Goal: Check status: Check status

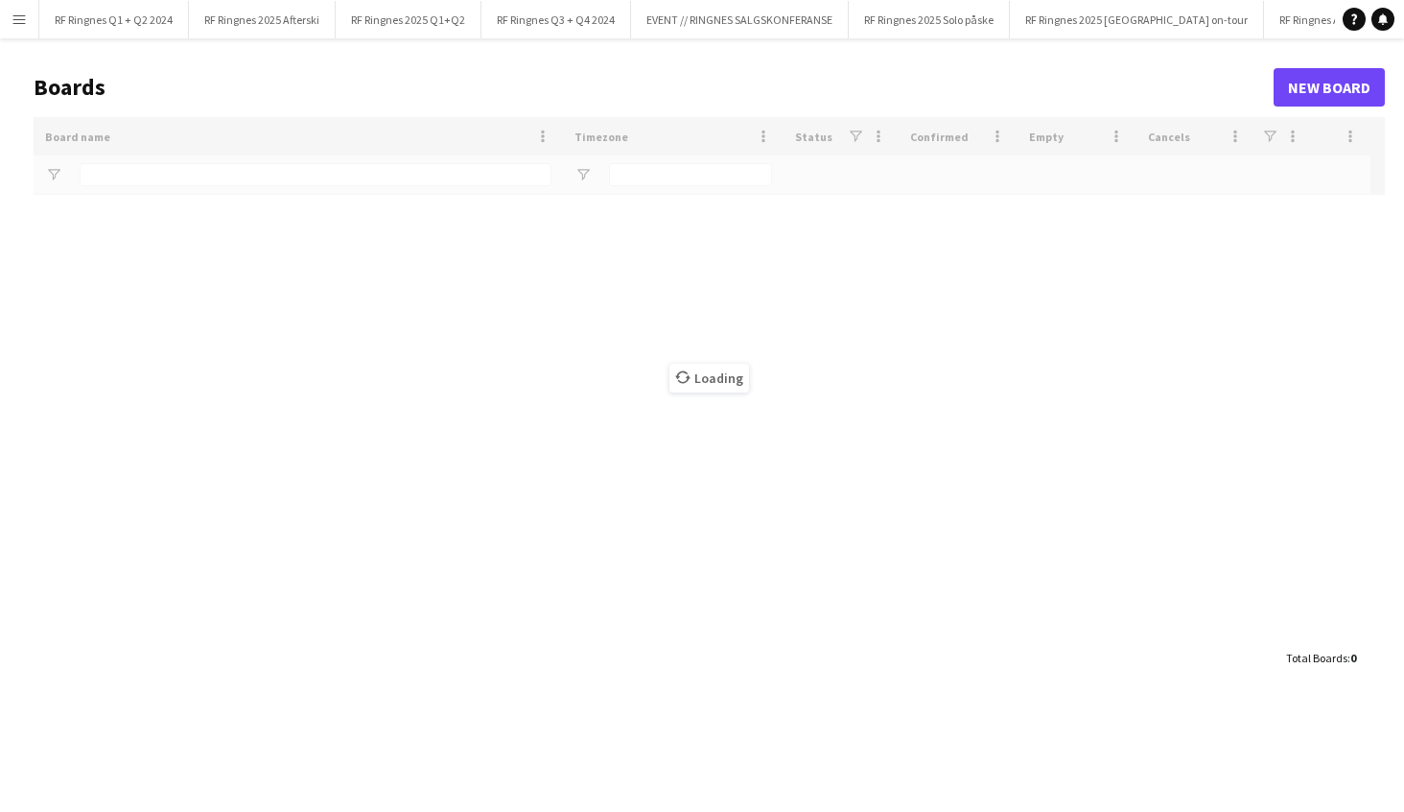
type input "*******"
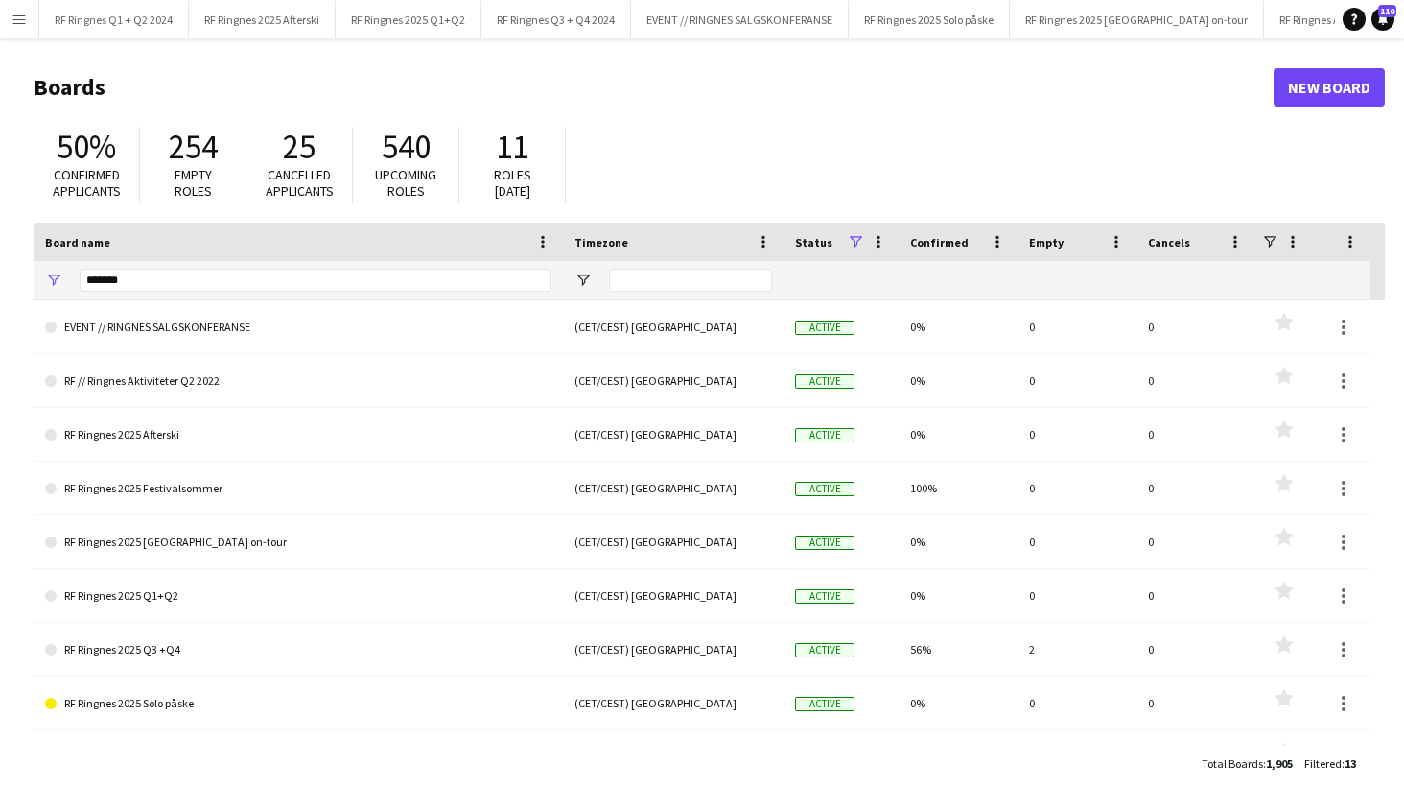
click at [12, 25] on app-icon "Menu" at bounding box center [19, 19] width 15 height 15
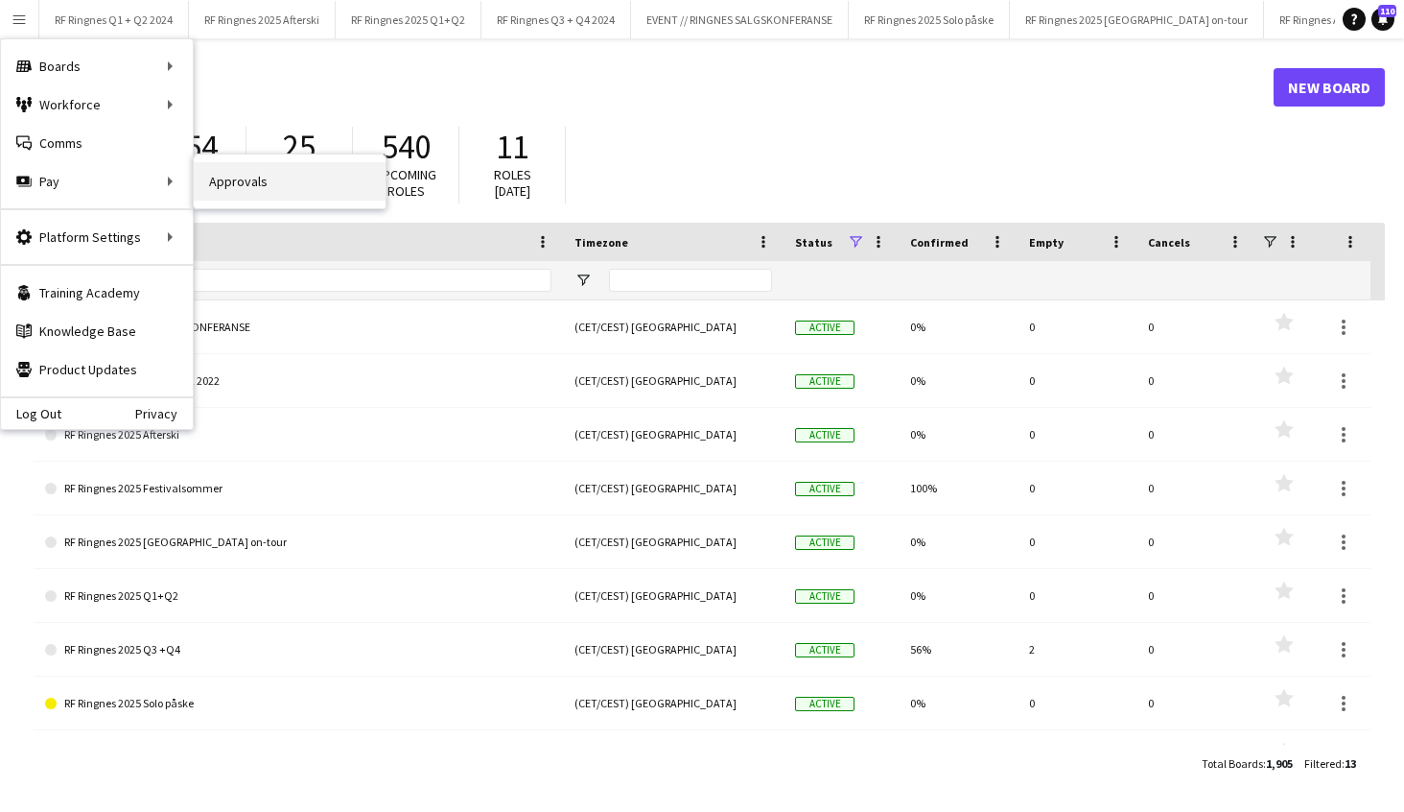
click at [248, 182] on link "Approvals" at bounding box center [290, 181] width 192 height 38
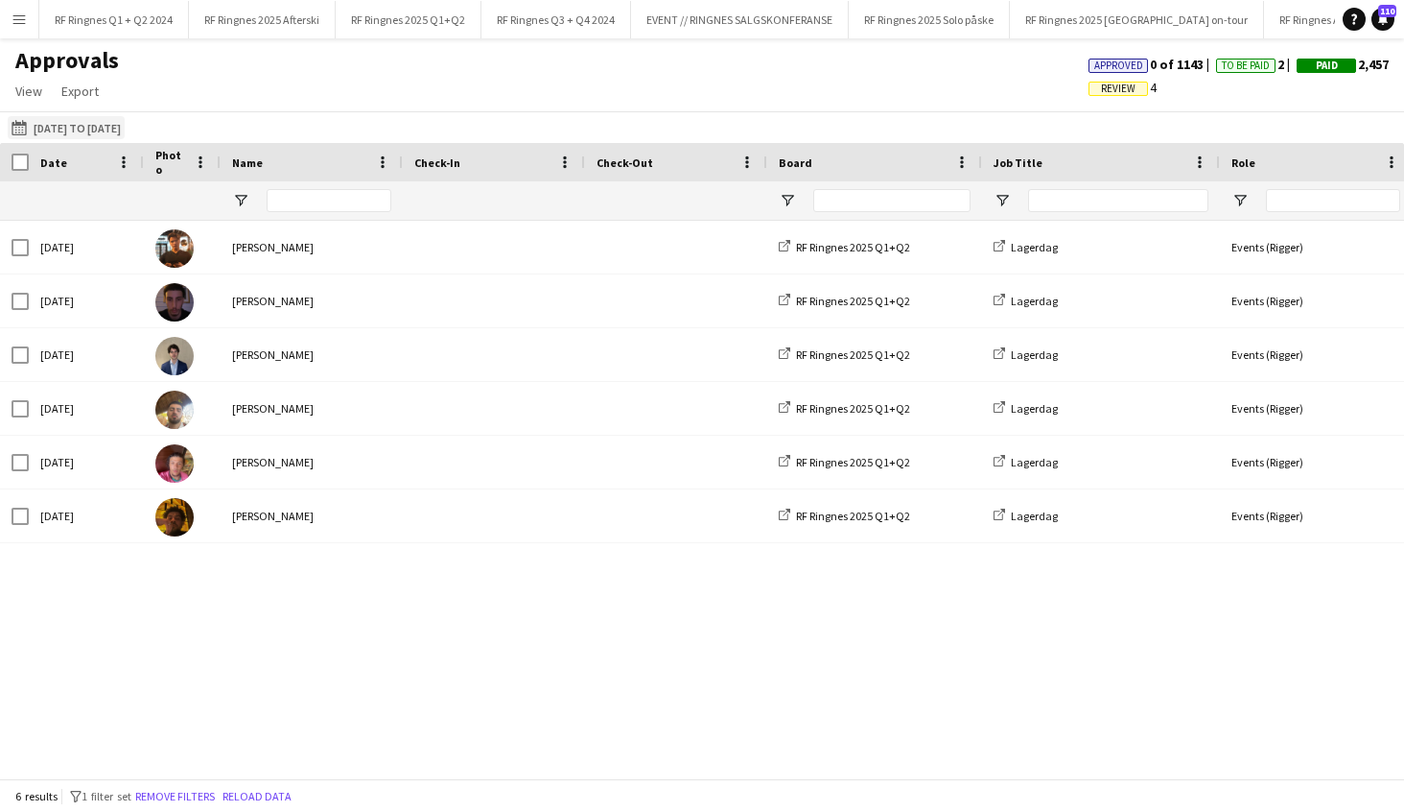
click at [99, 129] on button "[DATE] to [DATE] [DATE] to [DATE]" at bounding box center [66, 127] width 117 height 23
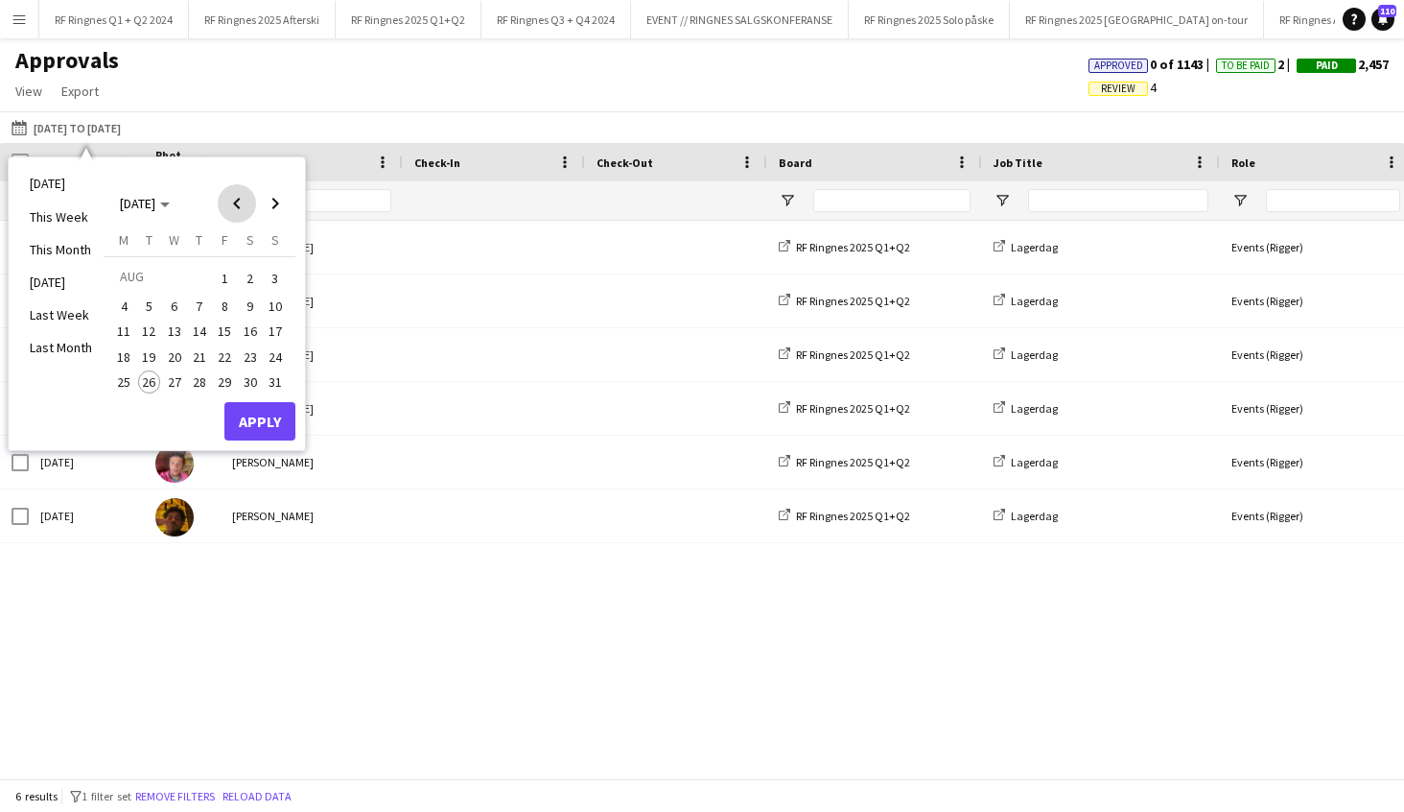
click at [245, 208] on span "Previous month" at bounding box center [237, 203] width 38 height 38
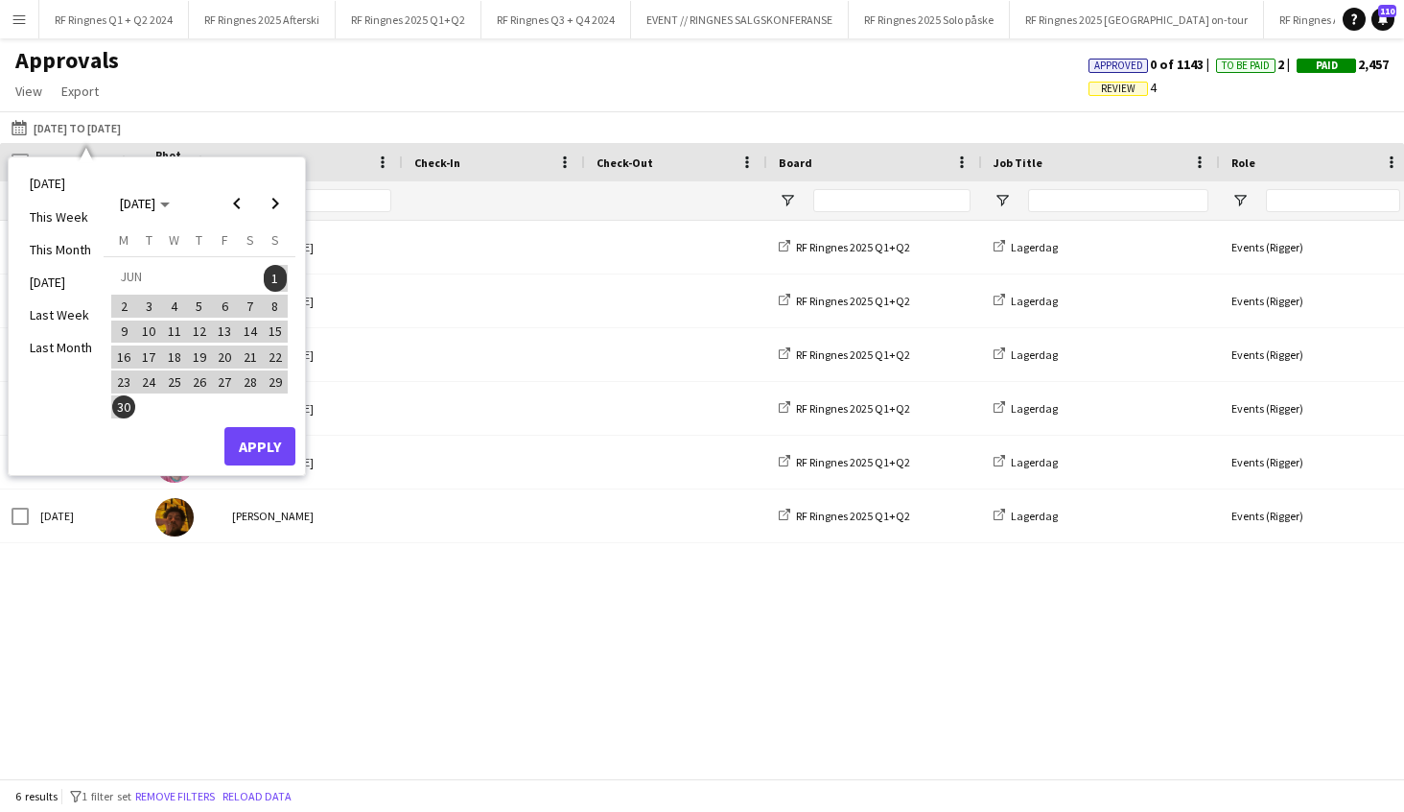
click at [278, 278] on span "1" at bounding box center [275, 278] width 23 height 27
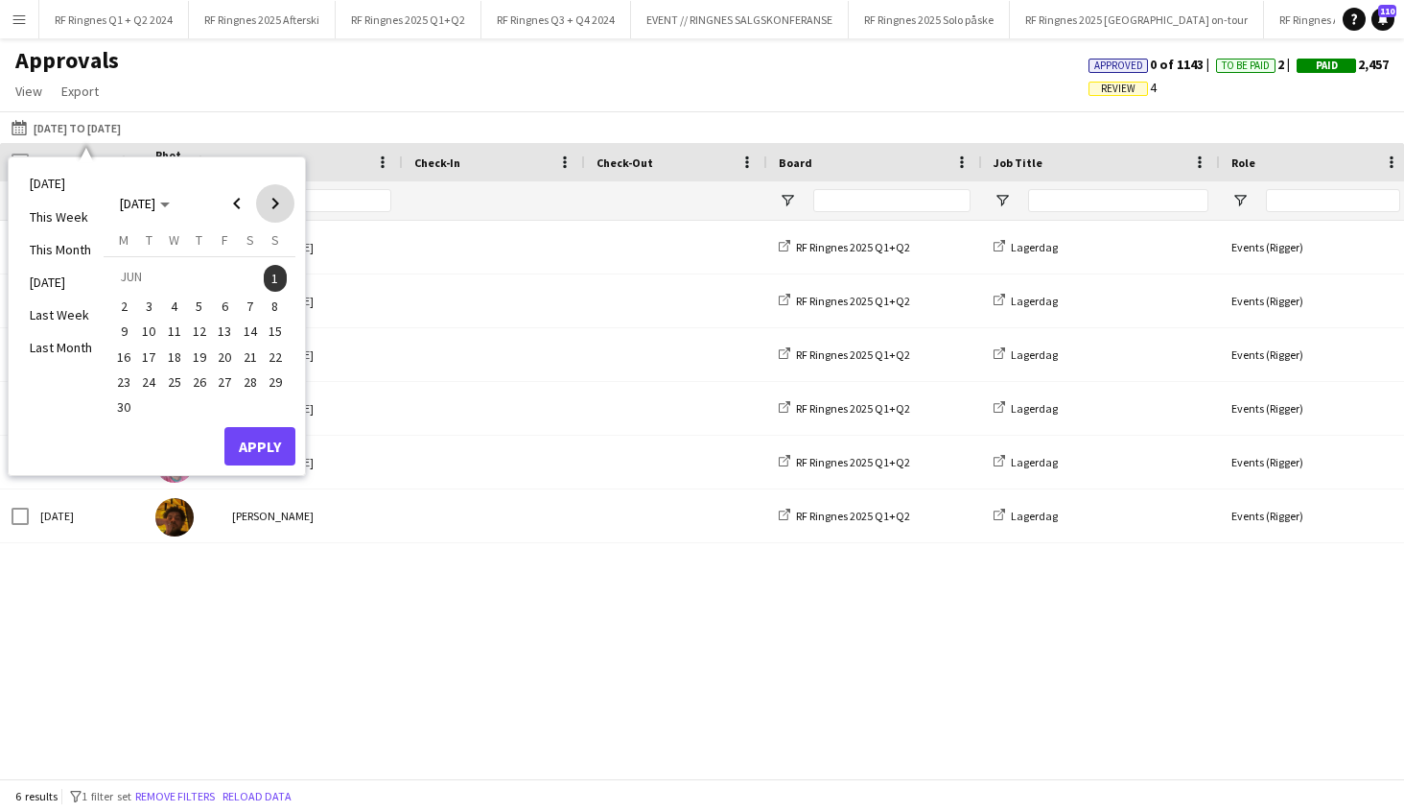
click at [278, 198] on span "Next month" at bounding box center [275, 203] width 38 height 38
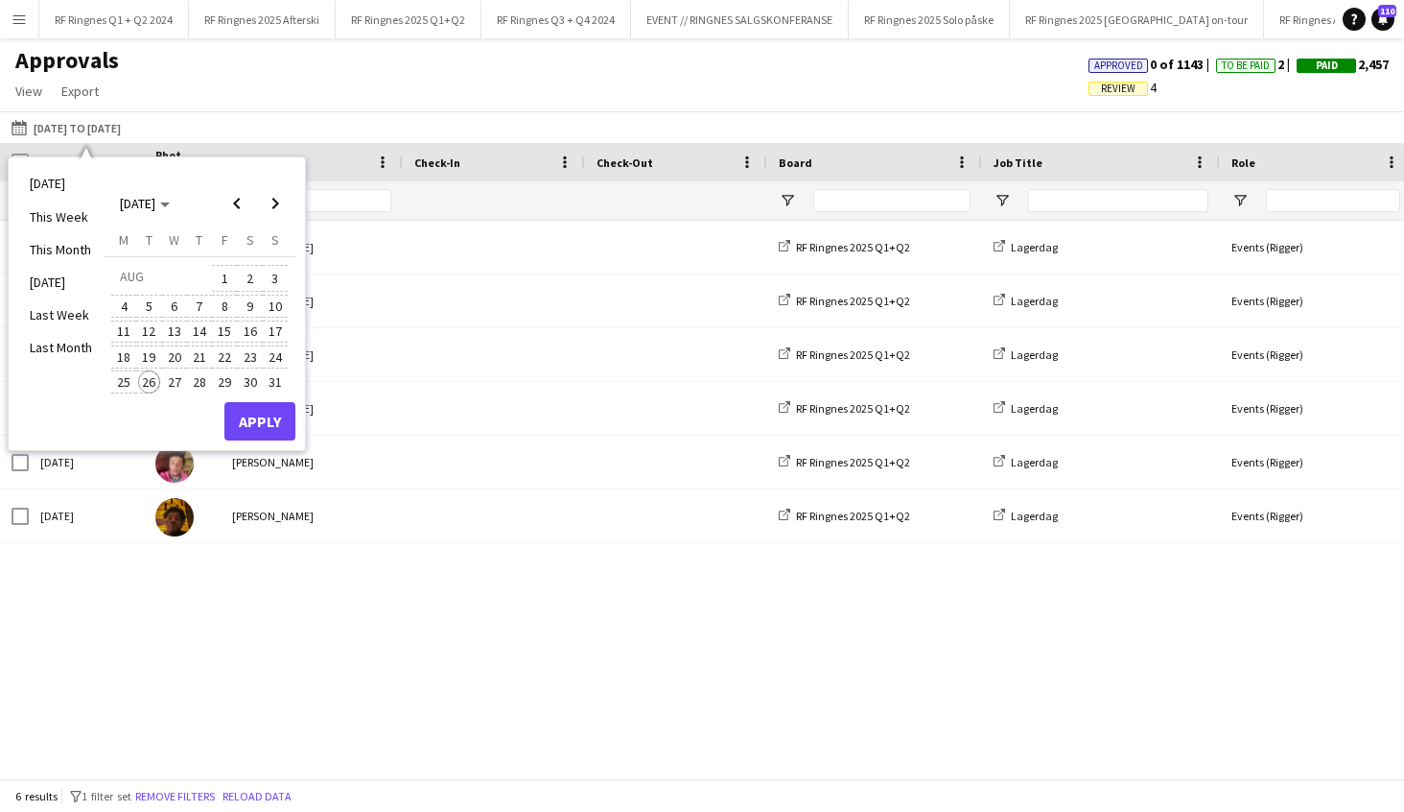
click at [152, 383] on span "26" at bounding box center [149, 381] width 23 height 23
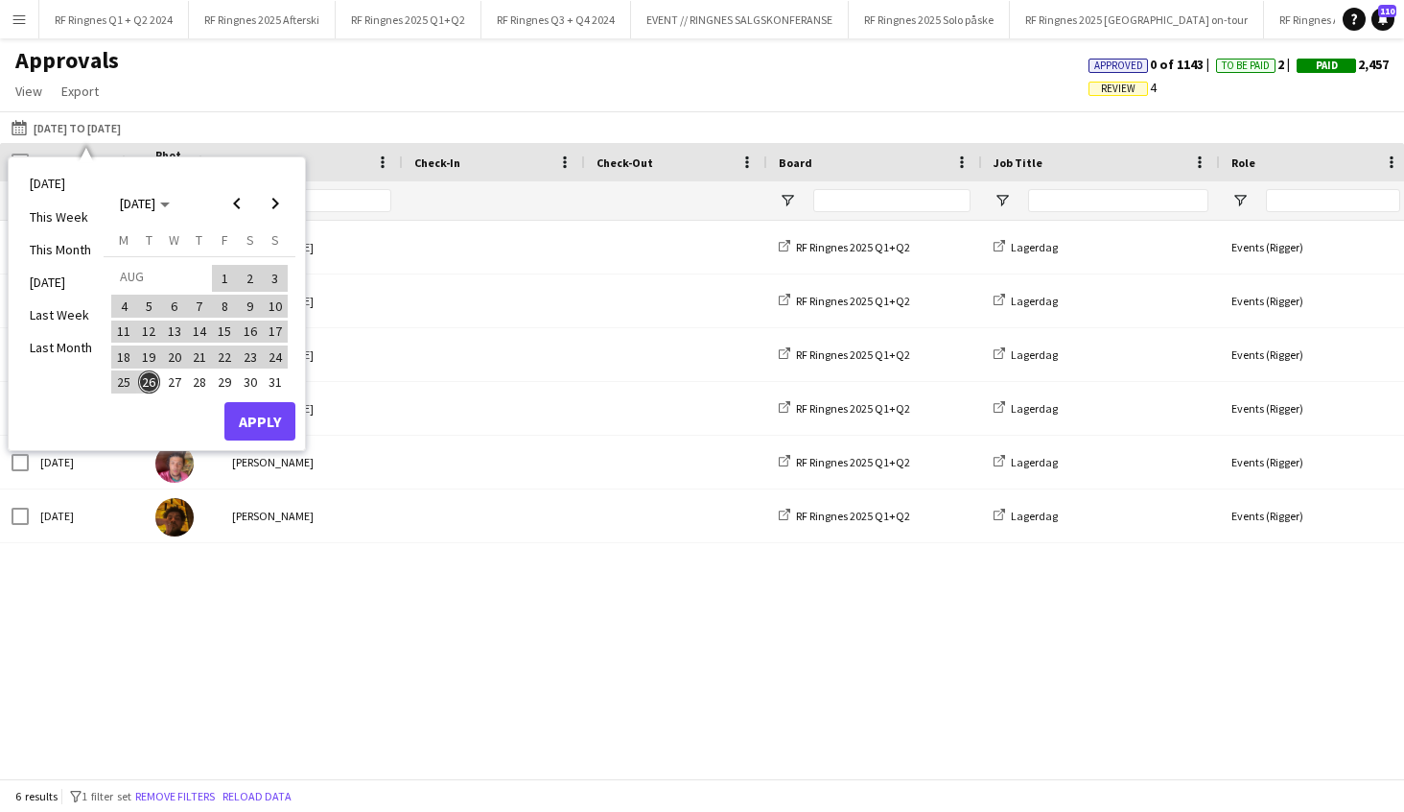
click at [282, 418] on button "Apply" at bounding box center [259, 421] width 71 height 38
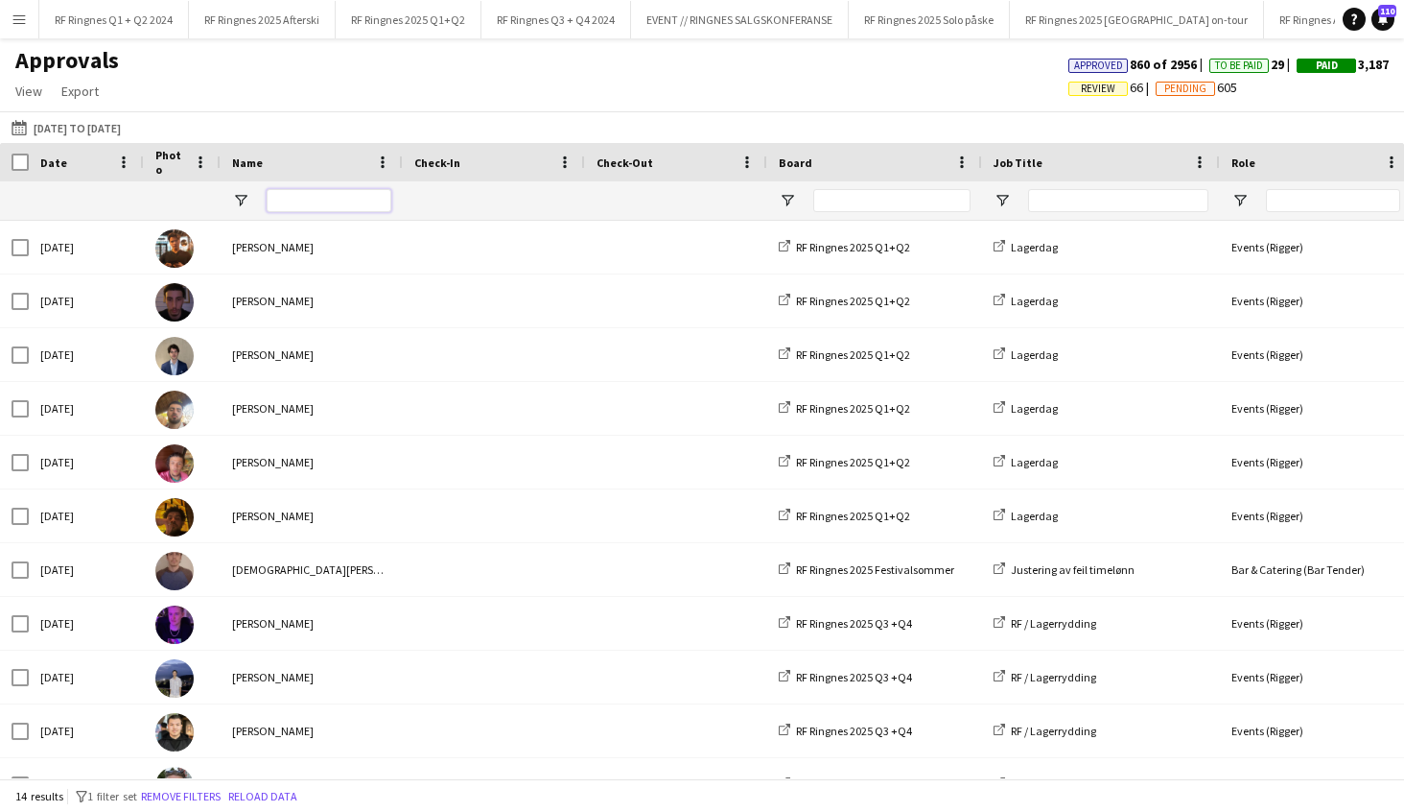
click at [363, 200] on input "Name Filter Input" at bounding box center [329, 200] width 125 height 23
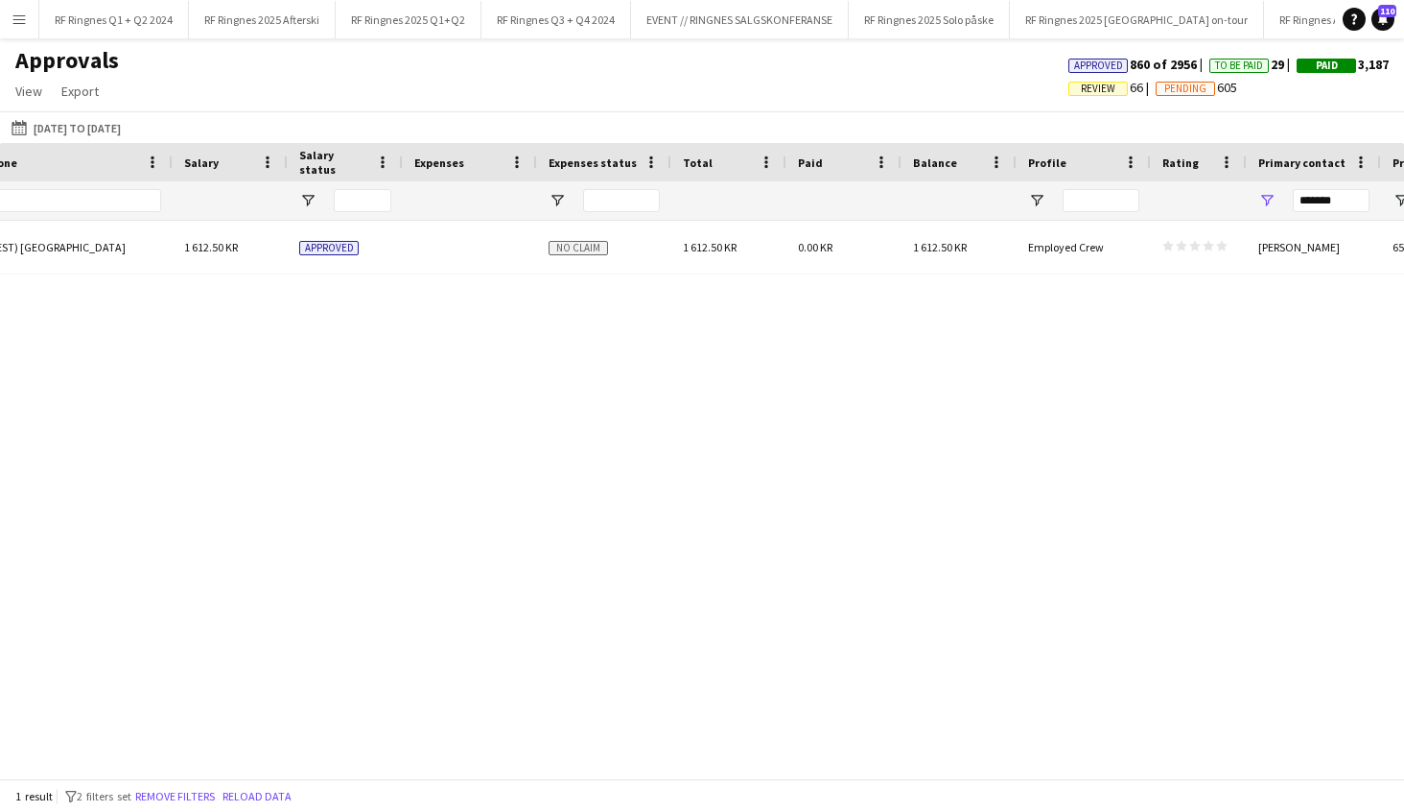
type input "*******"
click at [1346, 195] on input "*******" at bounding box center [1331, 200] width 77 height 23
type input "******"
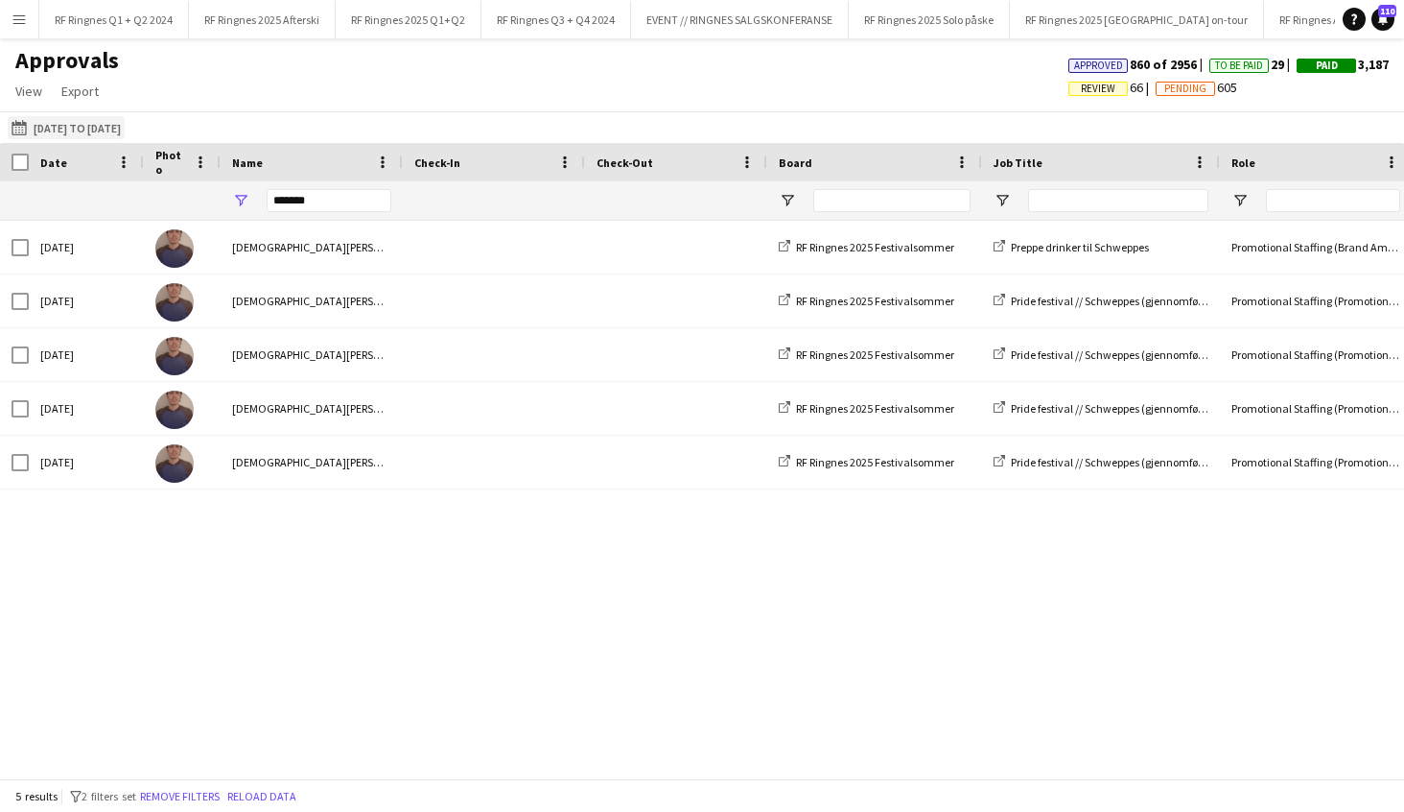
click at [101, 126] on button "[DATE] to [DATE] [DATE] to [DATE]" at bounding box center [66, 127] width 117 height 23
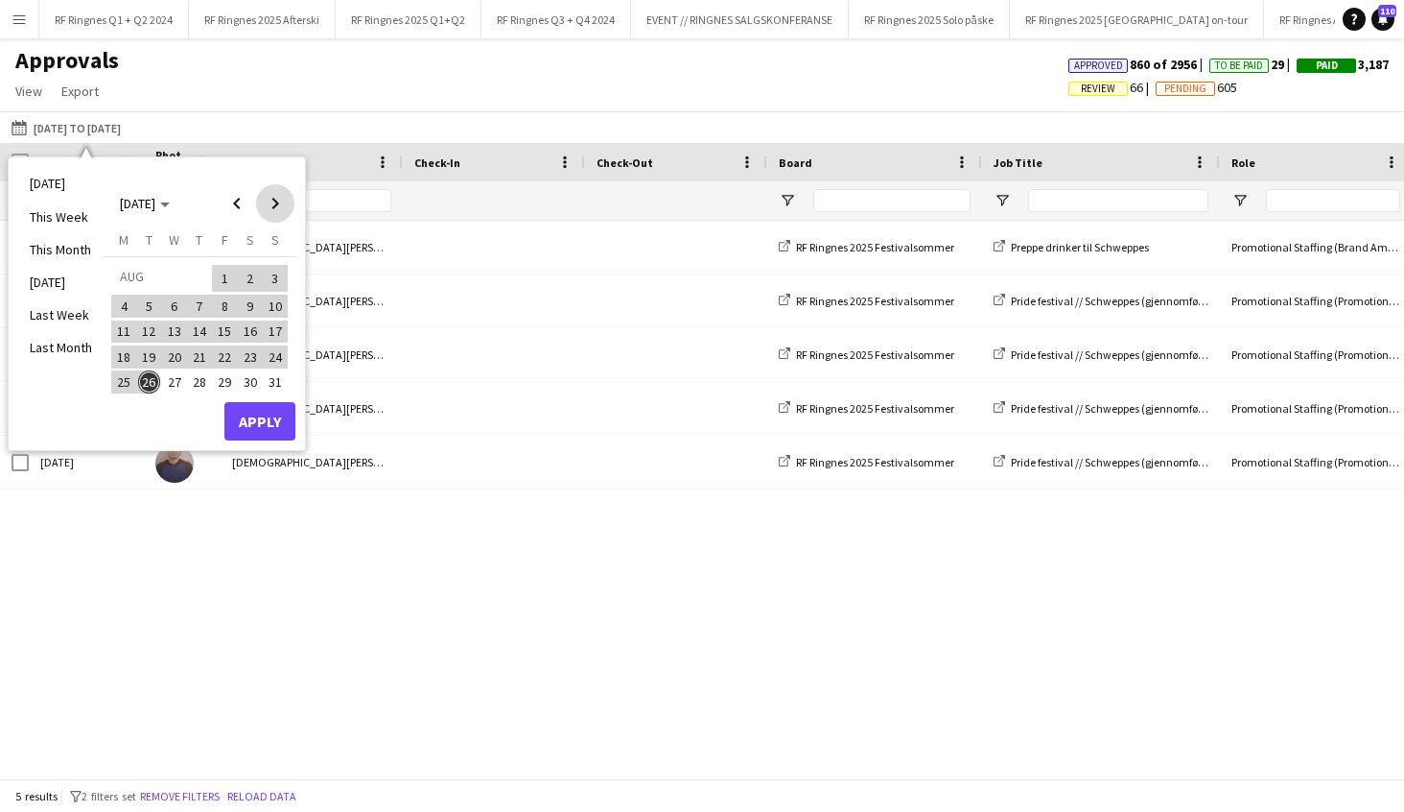
click at [290, 206] on span "Next month" at bounding box center [275, 203] width 38 height 38
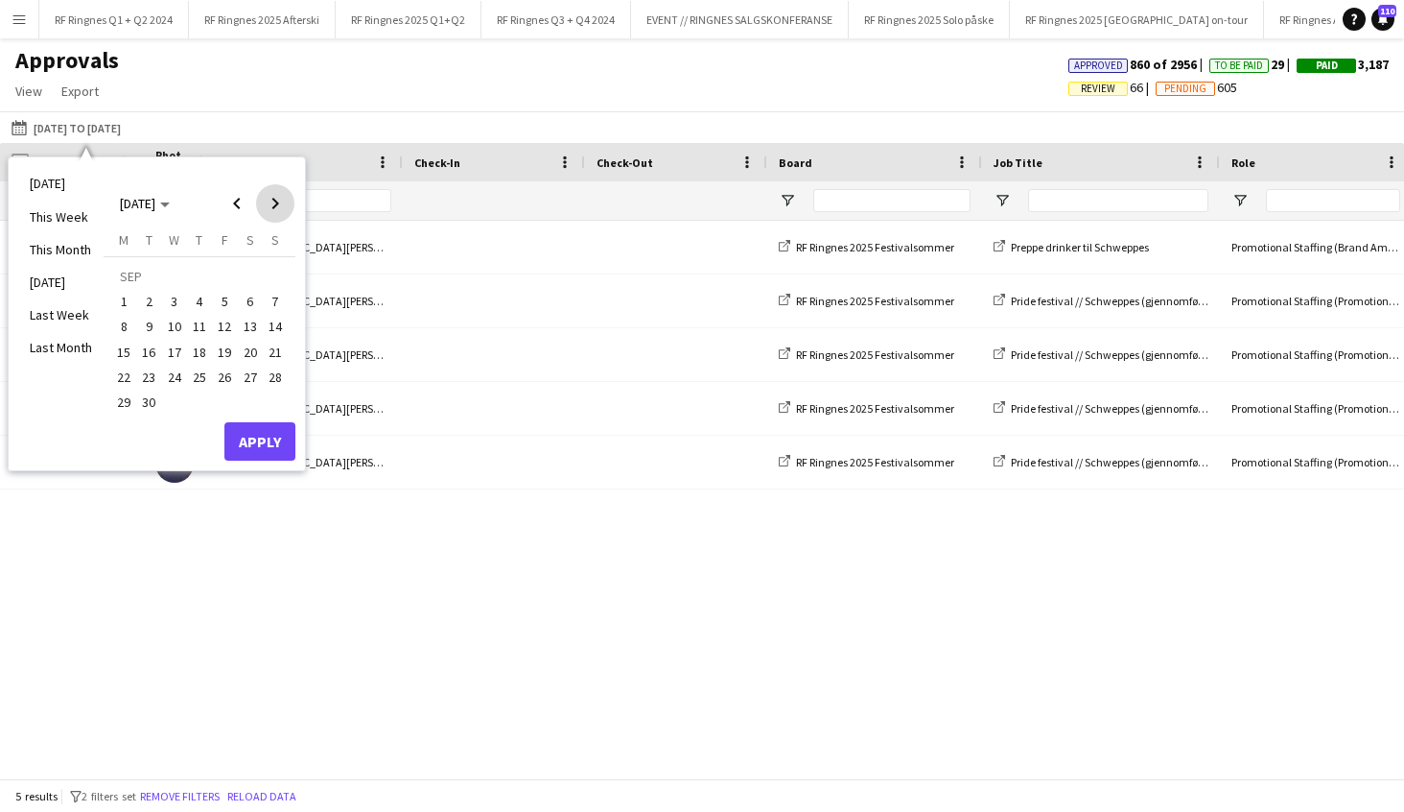
click at [290, 206] on span "Next month" at bounding box center [275, 203] width 38 height 38
click at [241, 209] on span "Previous month" at bounding box center [237, 203] width 38 height 38
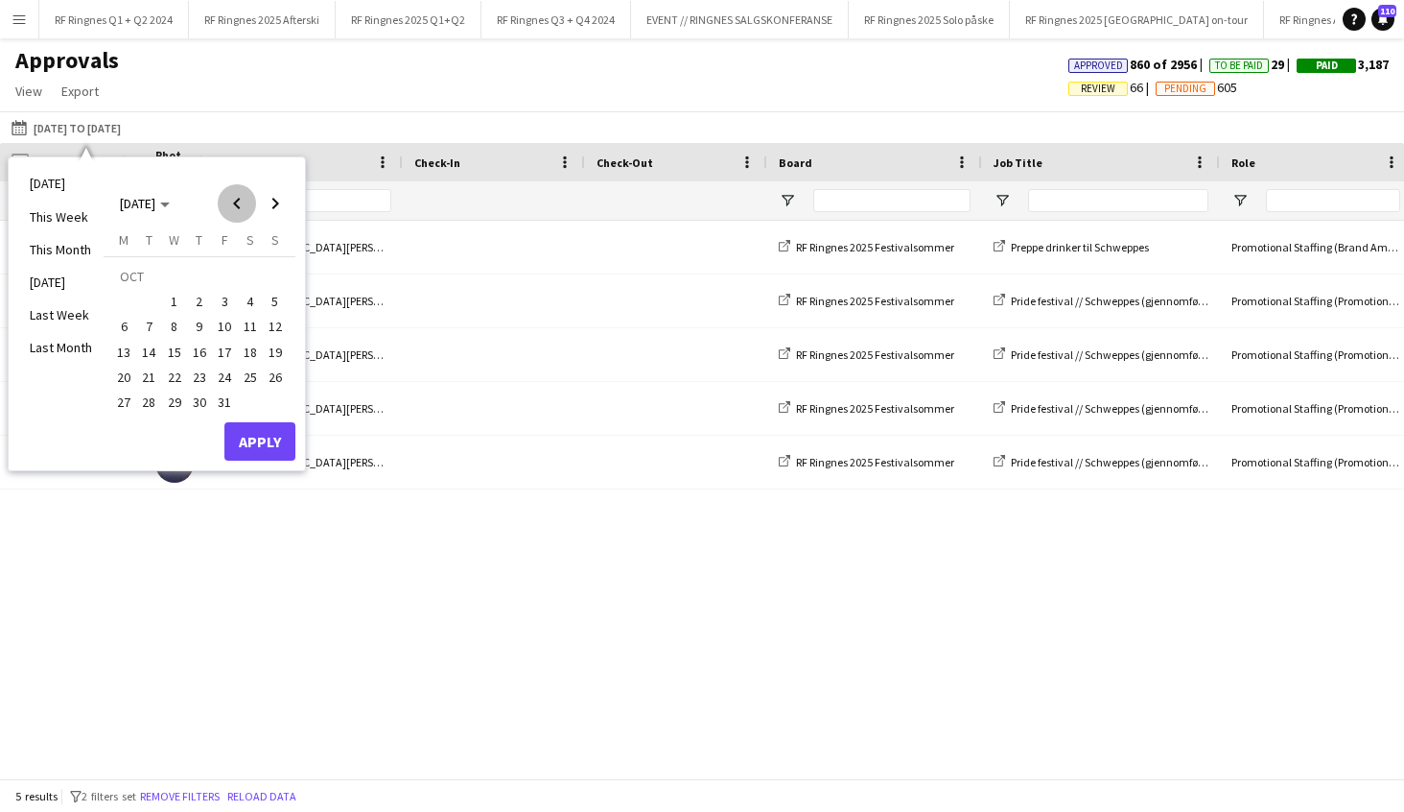
click at [241, 209] on span "Previous month" at bounding box center [237, 203] width 38 height 38
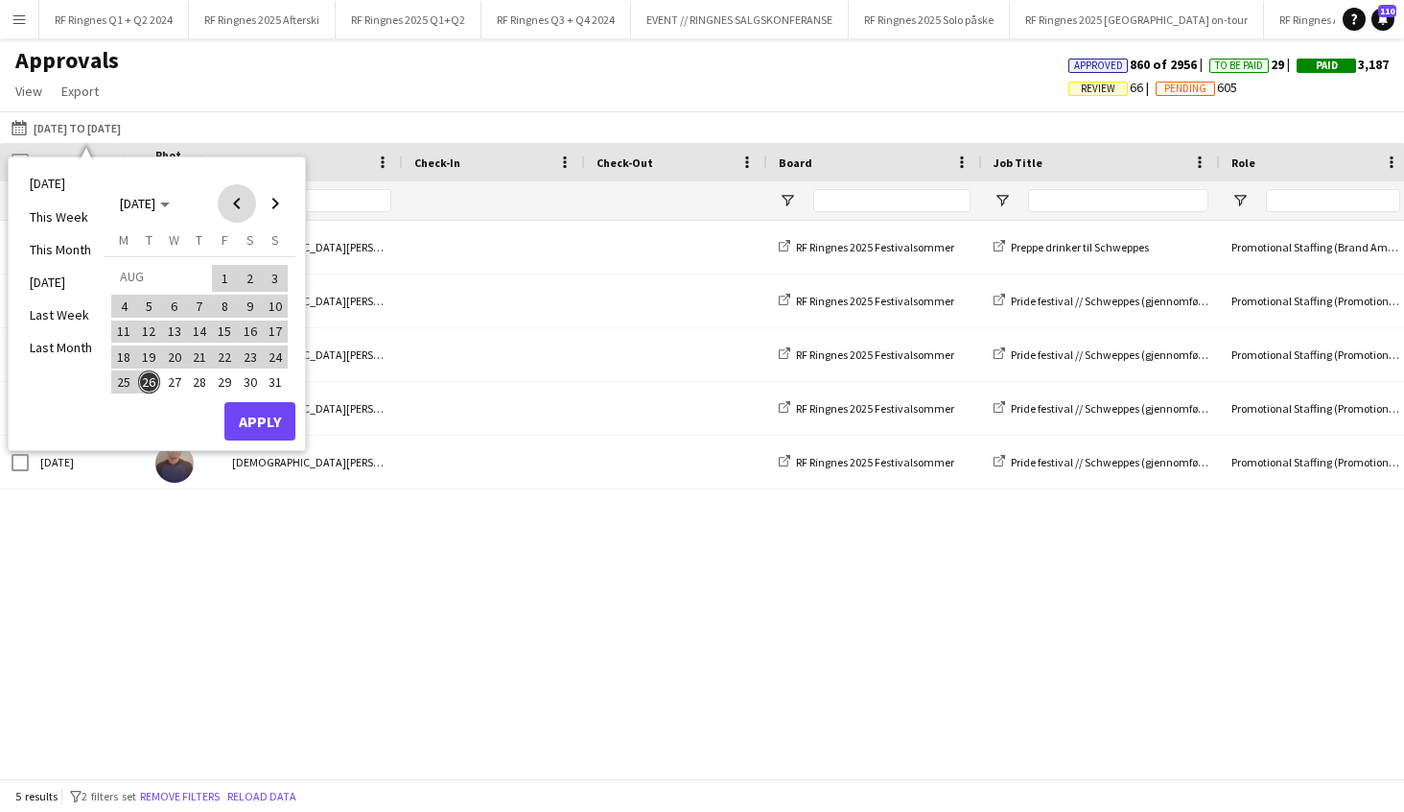
click at [241, 209] on span "Previous month" at bounding box center [237, 203] width 38 height 38
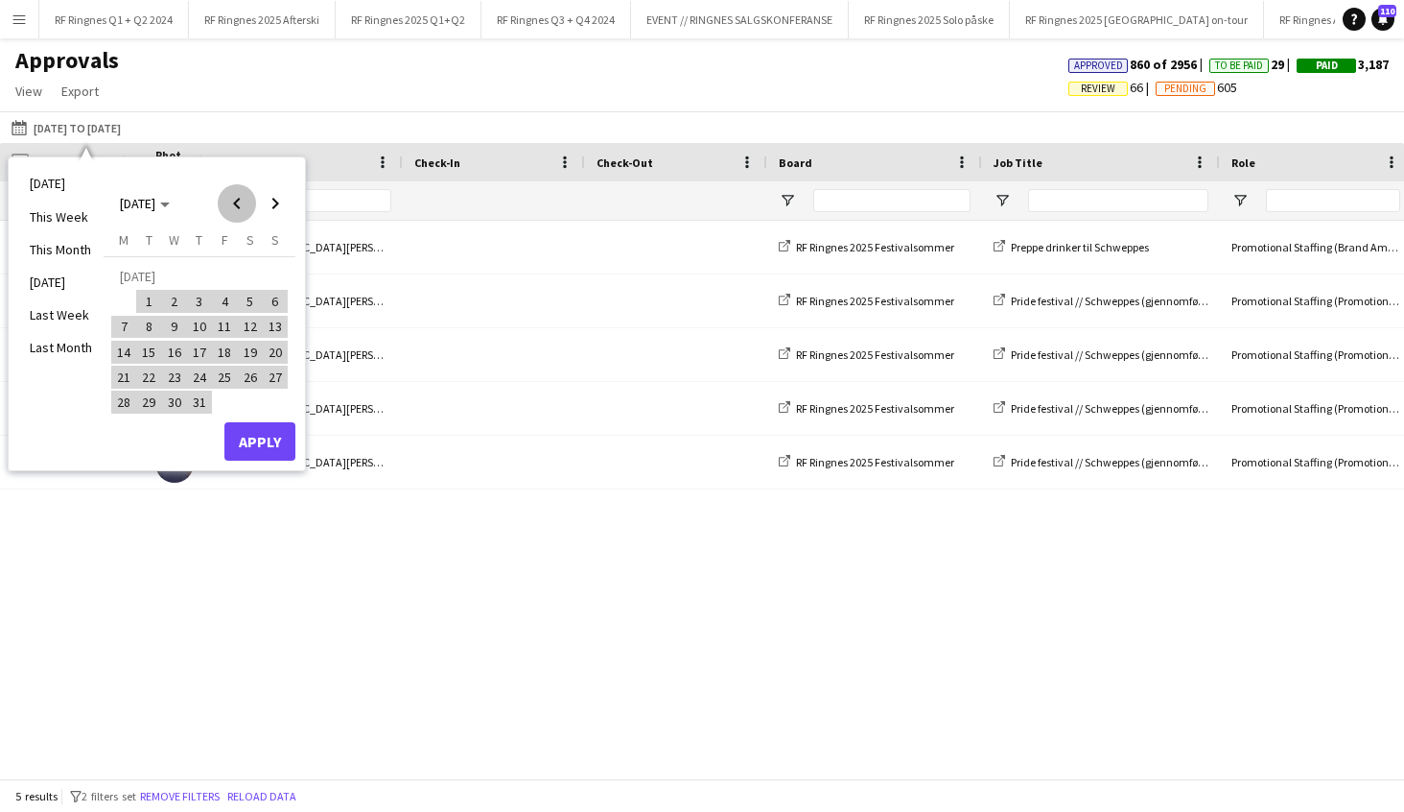
click at [241, 209] on span "Previous month" at bounding box center [237, 203] width 38 height 38
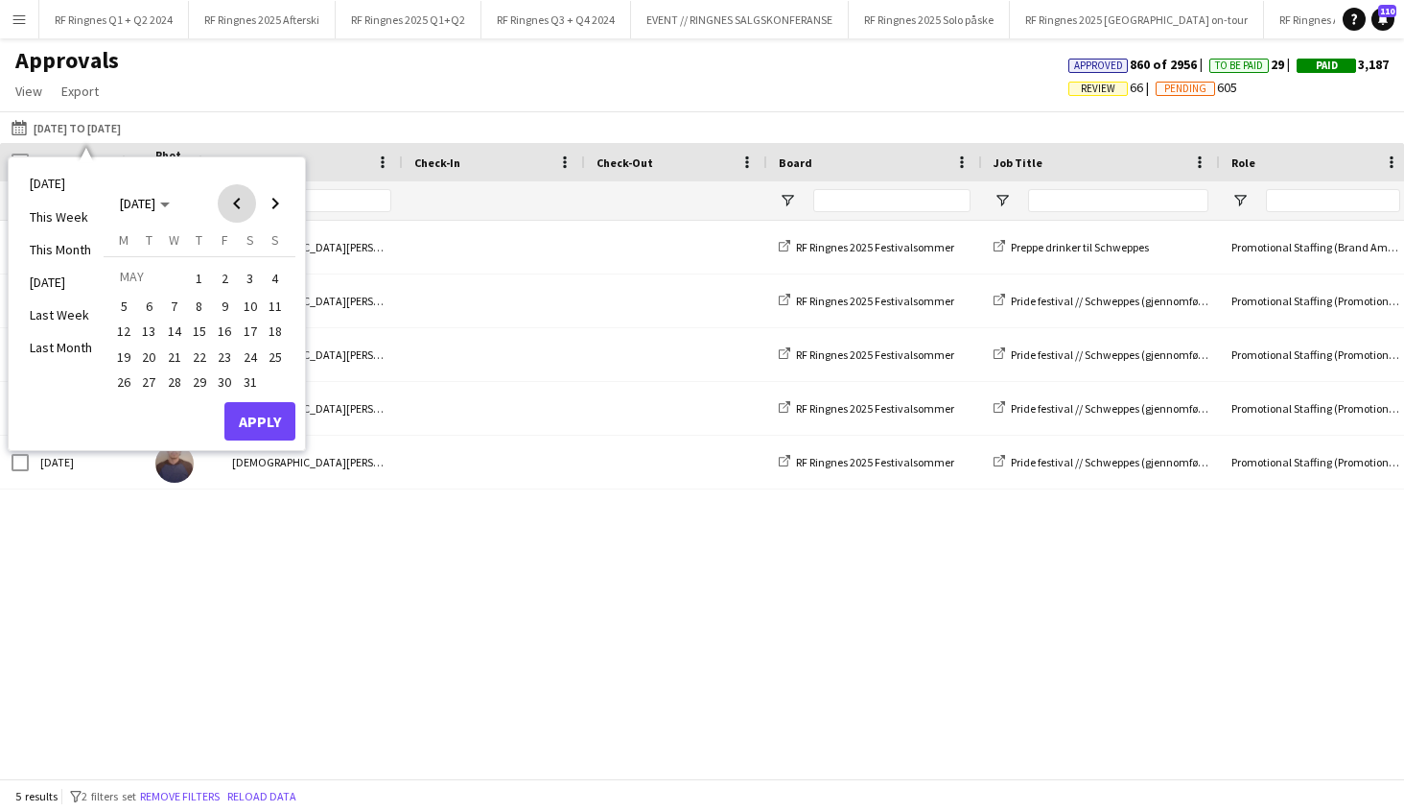
click at [241, 209] on span "Previous month" at bounding box center [237, 203] width 38 height 38
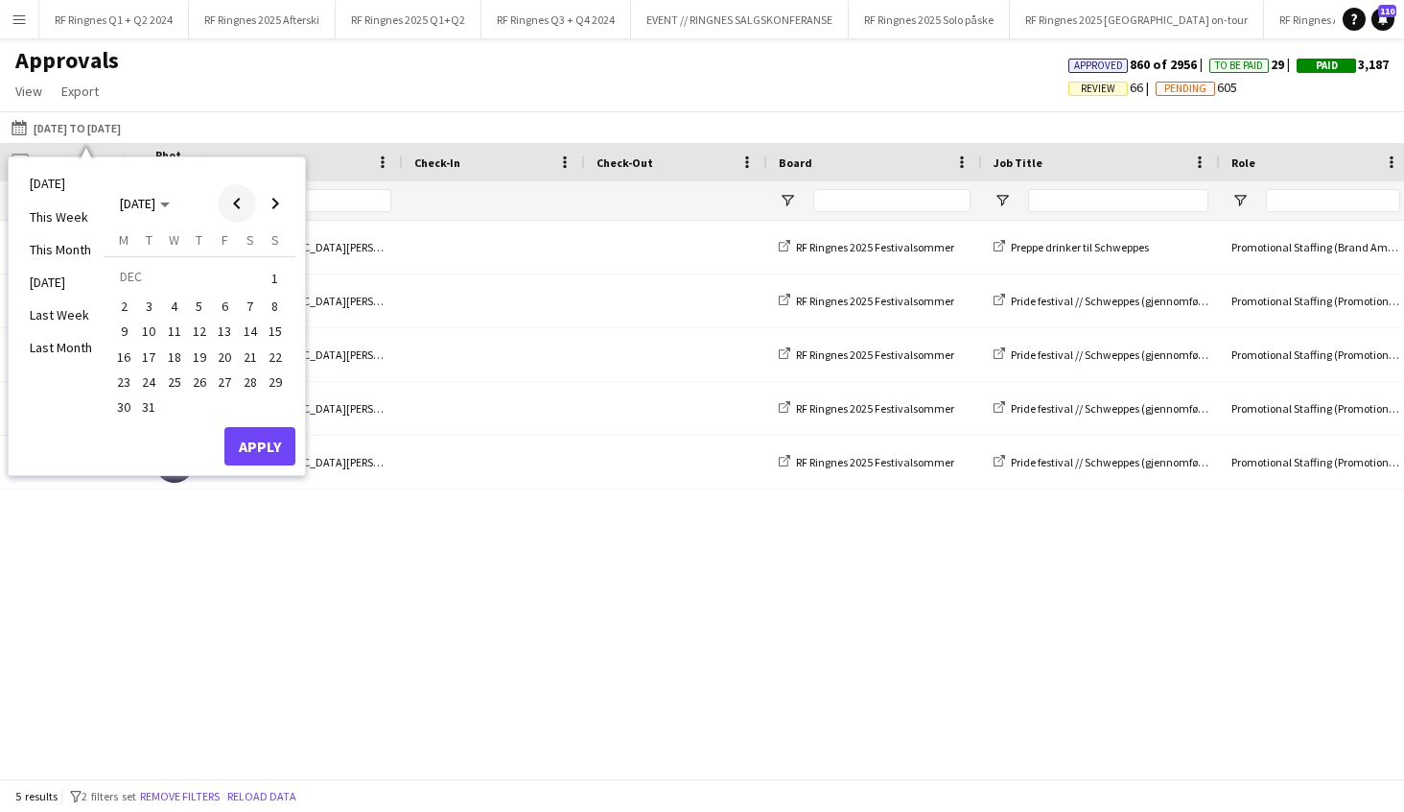
click at [247, 208] on span "Previous month" at bounding box center [237, 203] width 38 height 38
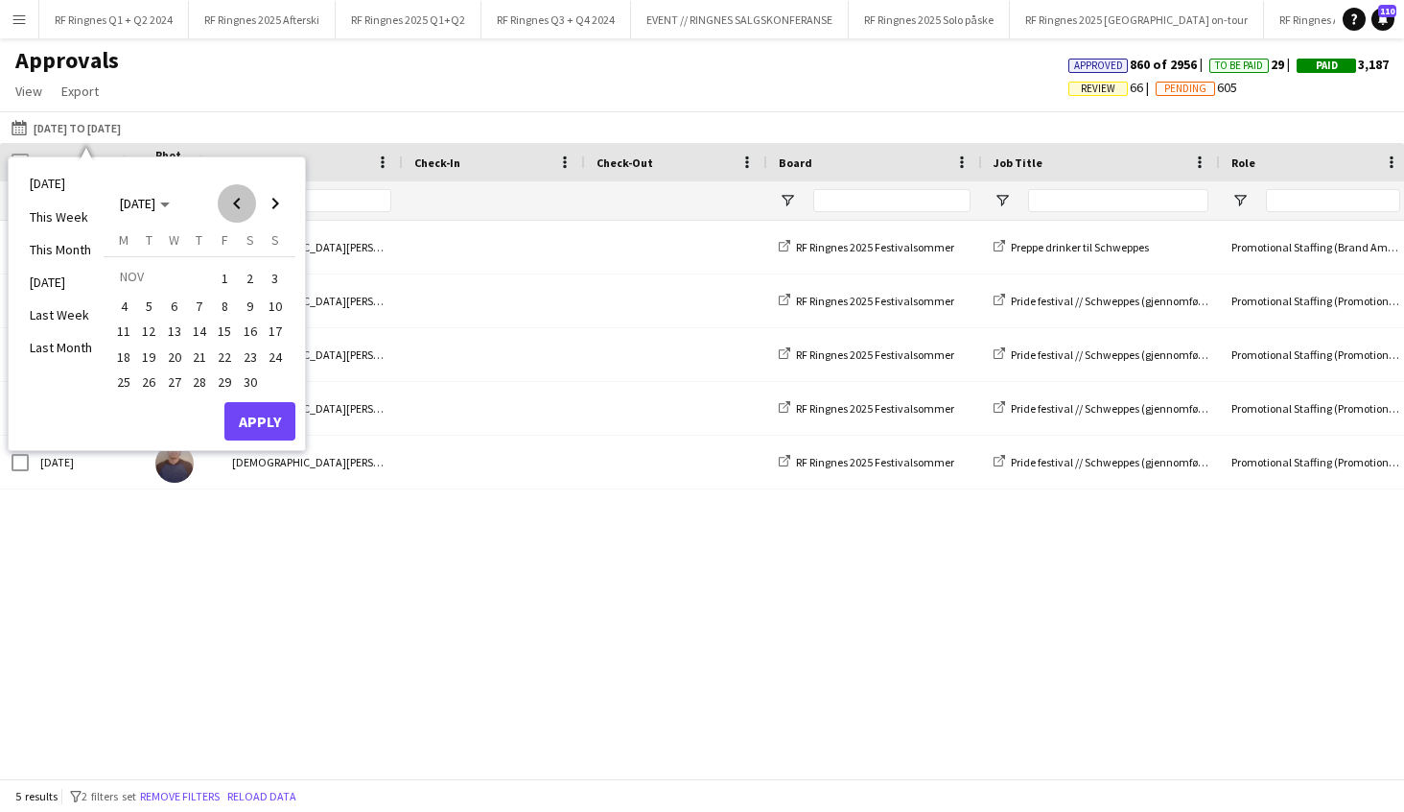
click at [247, 208] on span "Previous month" at bounding box center [237, 203] width 38 height 38
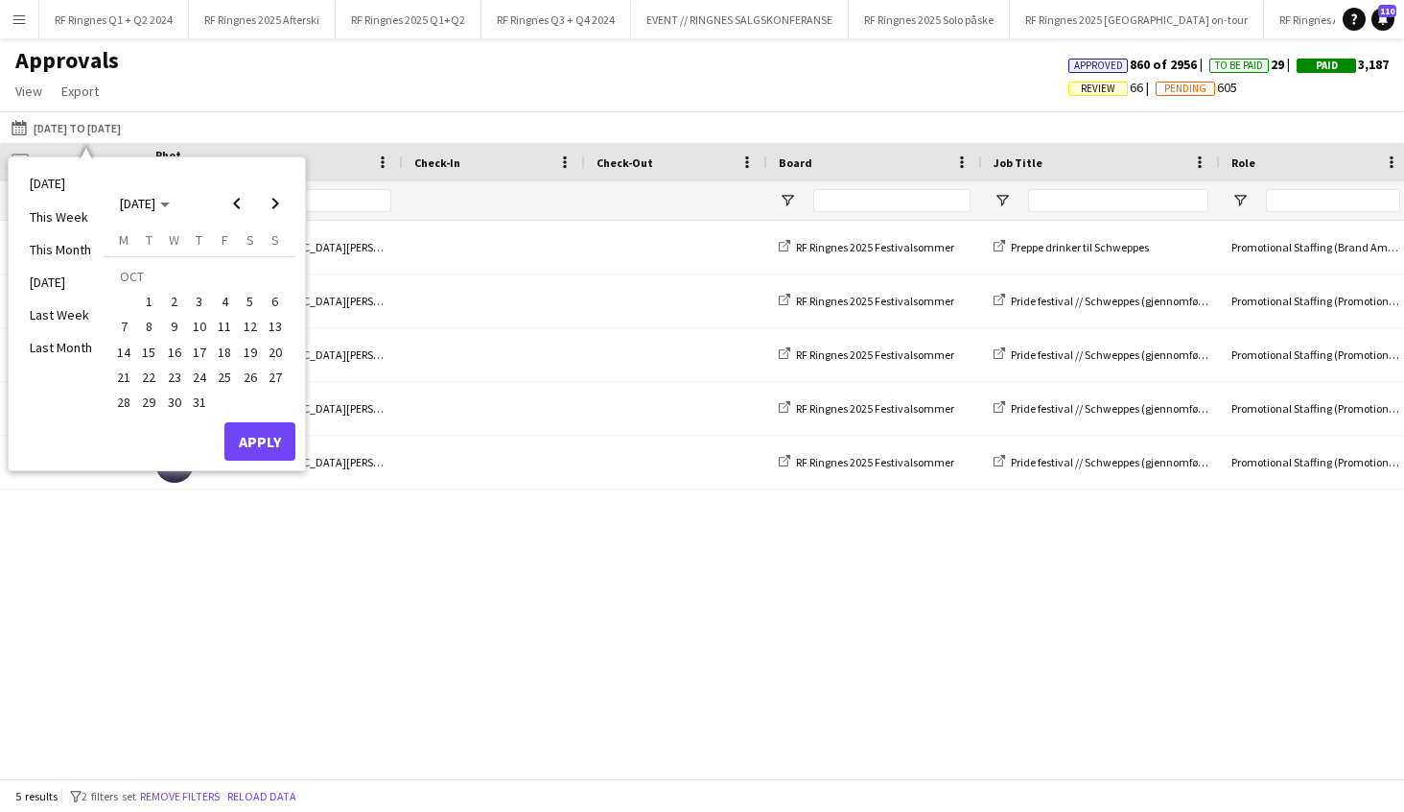
click at [208, 404] on span "31" at bounding box center [199, 401] width 23 height 23
click at [283, 195] on span "Next month" at bounding box center [275, 203] width 38 height 38
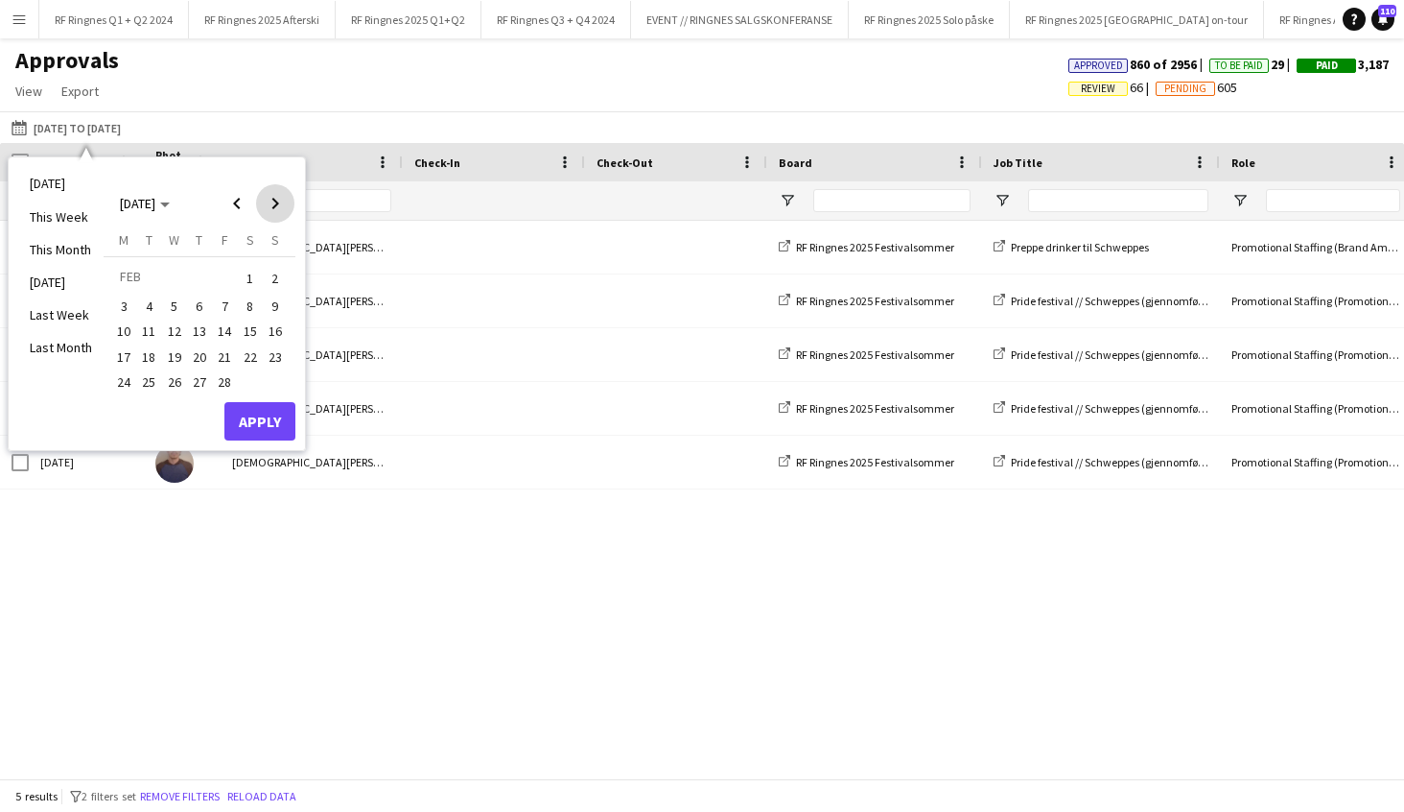
click at [283, 195] on span "Next month" at bounding box center [275, 203] width 38 height 38
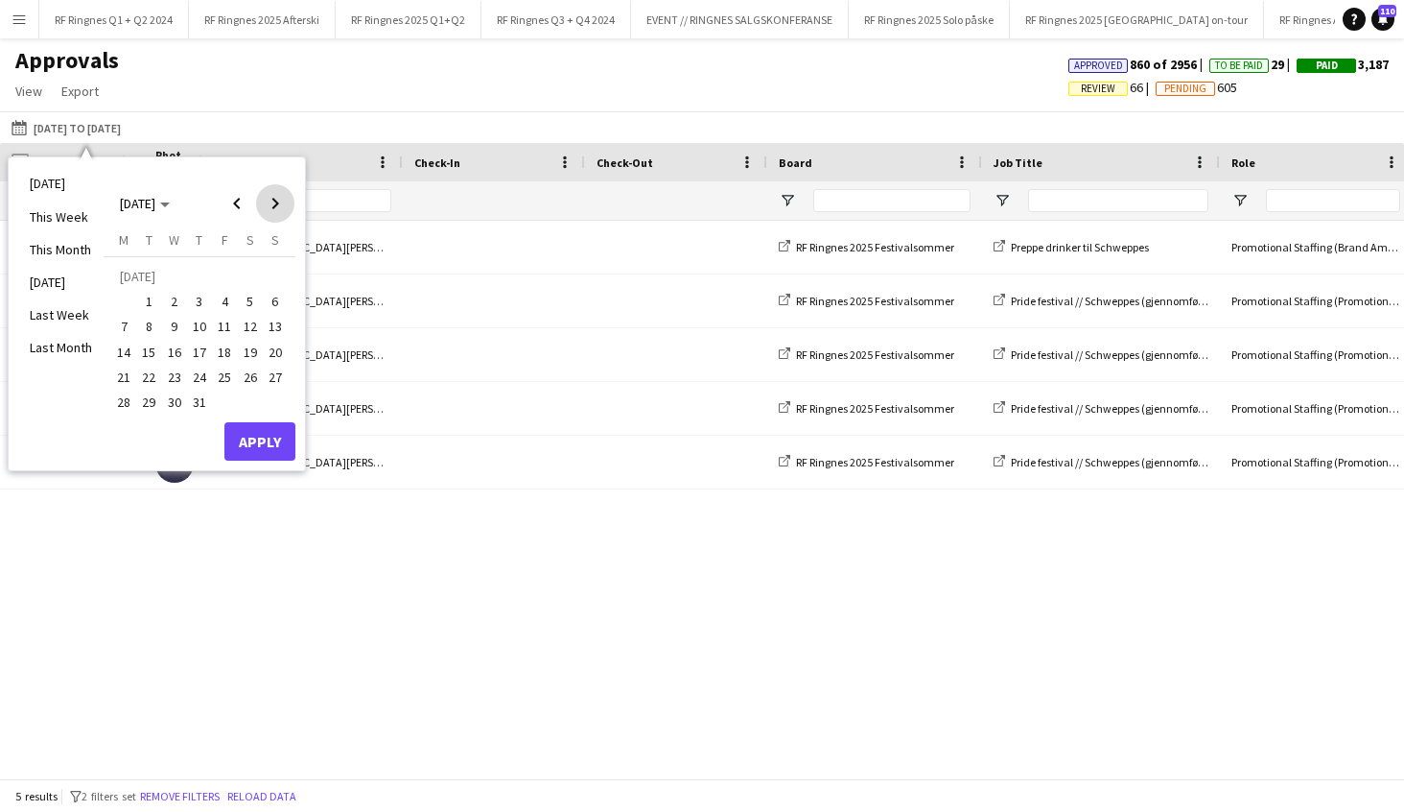
click at [283, 195] on span "Next month" at bounding box center [275, 203] width 38 height 38
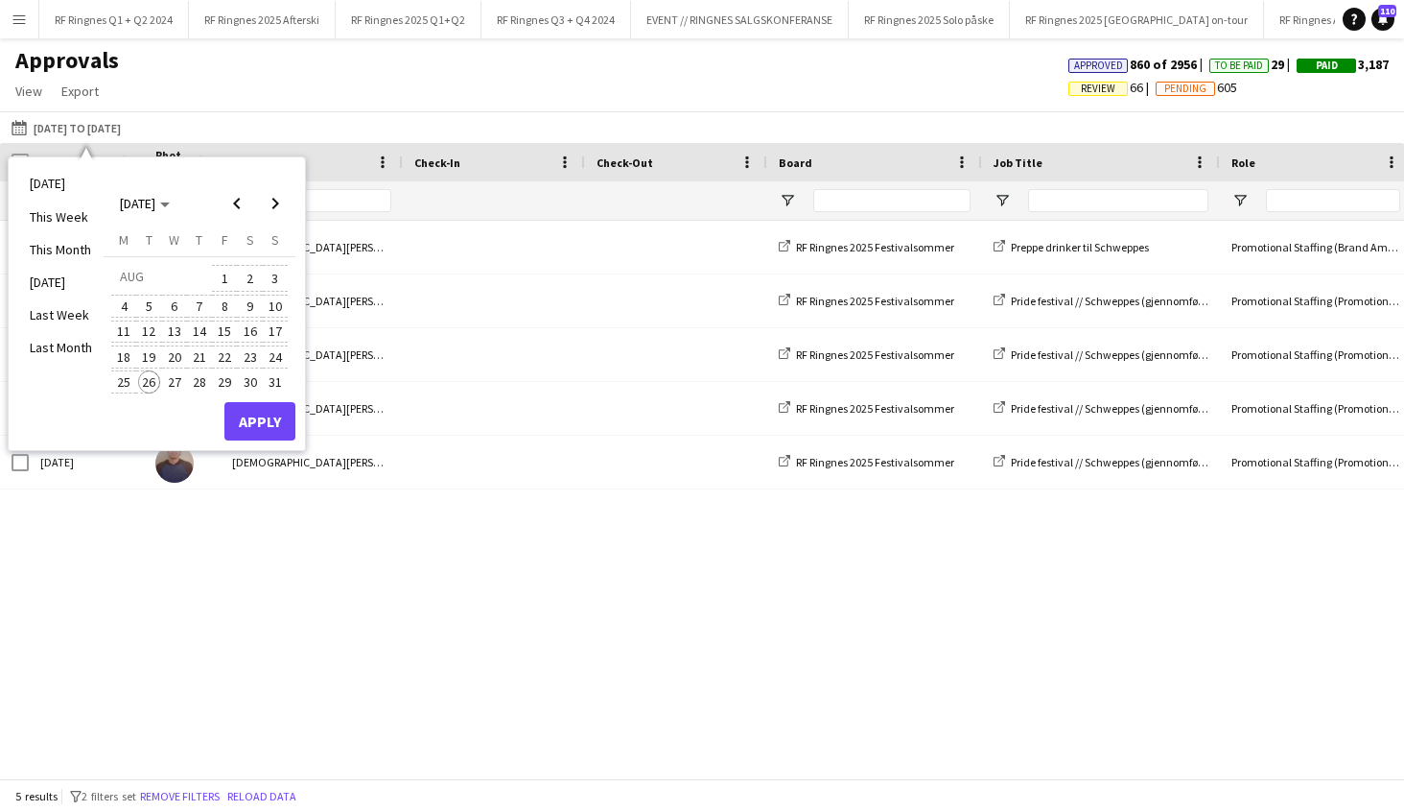
click at [148, 370] on span "26" at bounding box center [149, 381] width 23 height 23
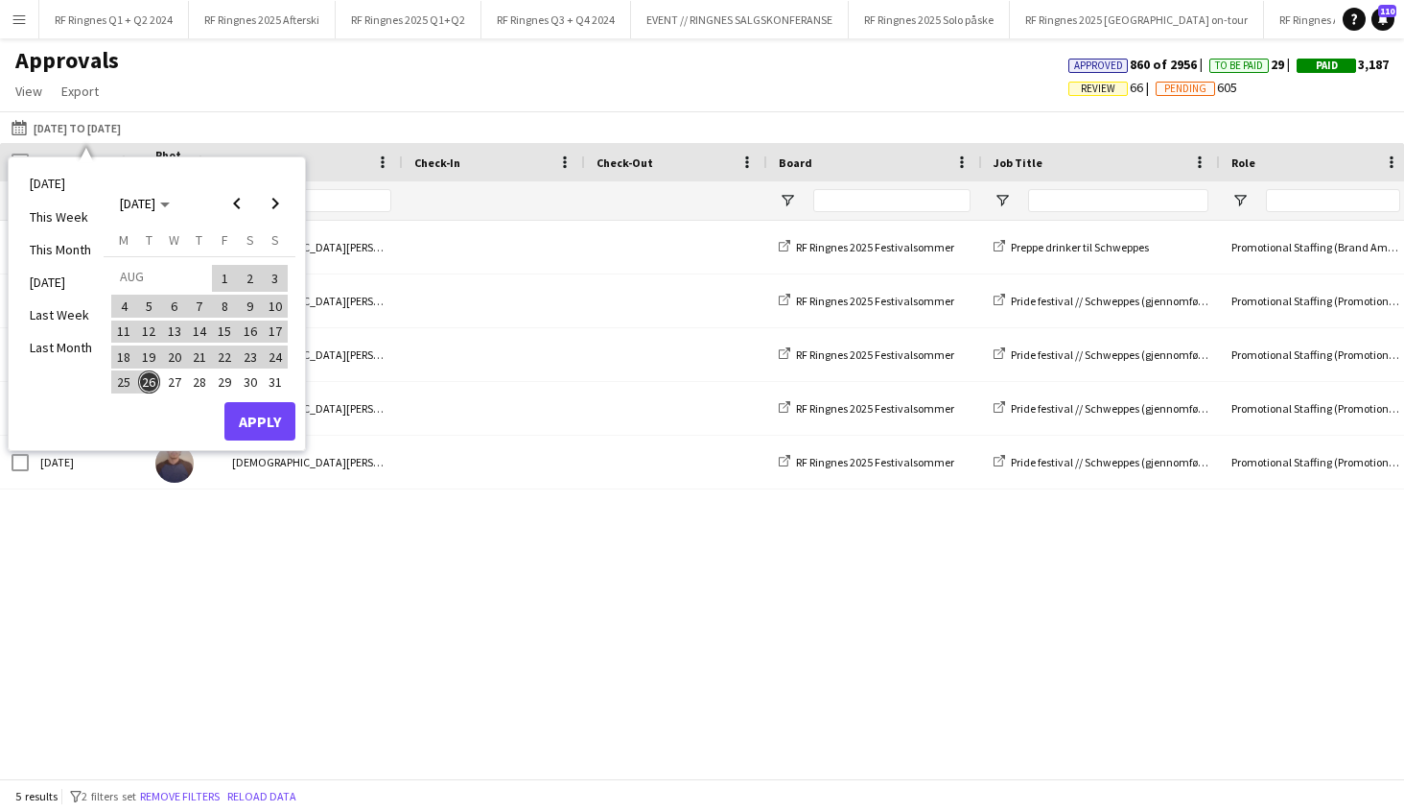
click at [278, 416] on button "Apply" at bounding box center [259, 421] width 71 height 38
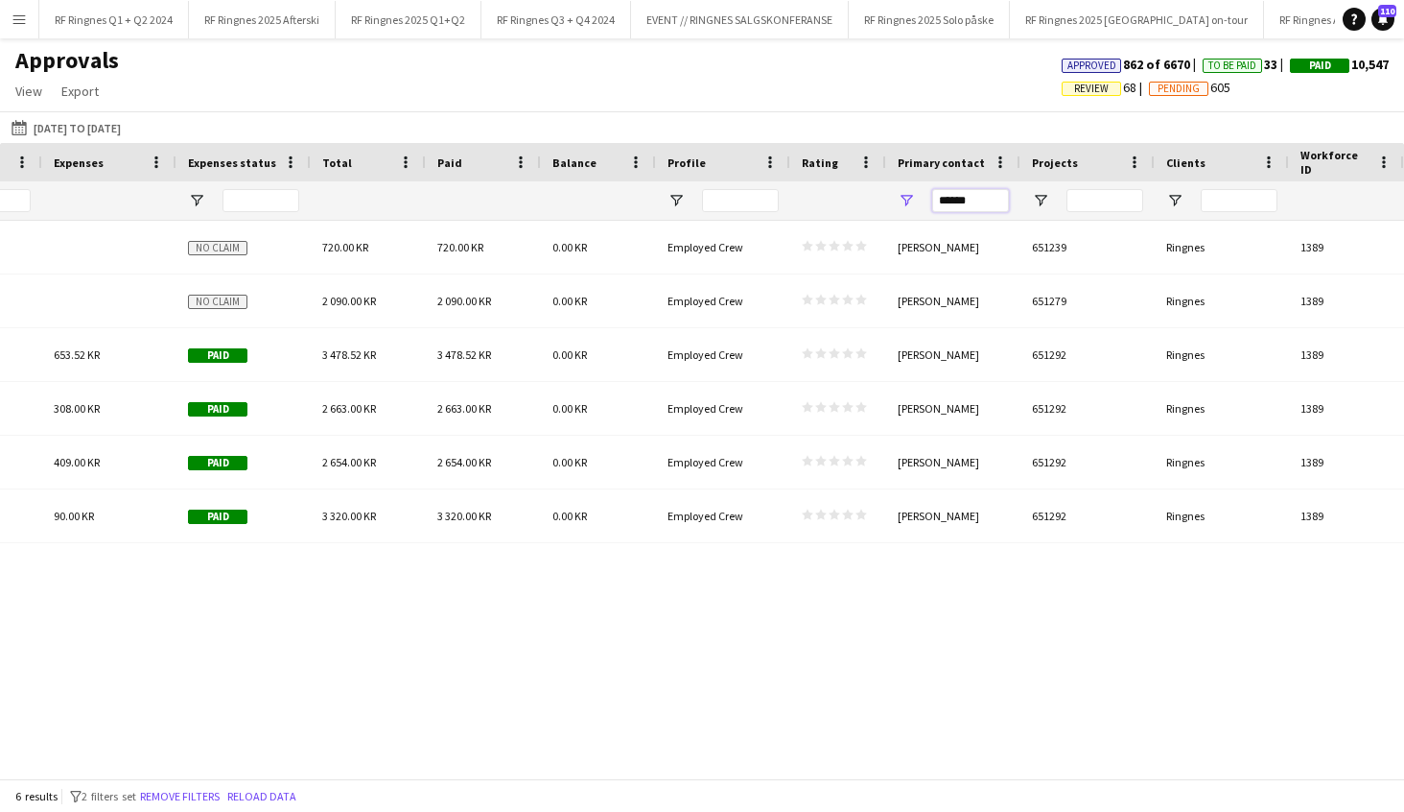
click at [988, 196] on input "******" at bounding box center [970, 200] width 77 height 23
type input "*******"
